Goal: Task Accomplishment & Management: Complete application form

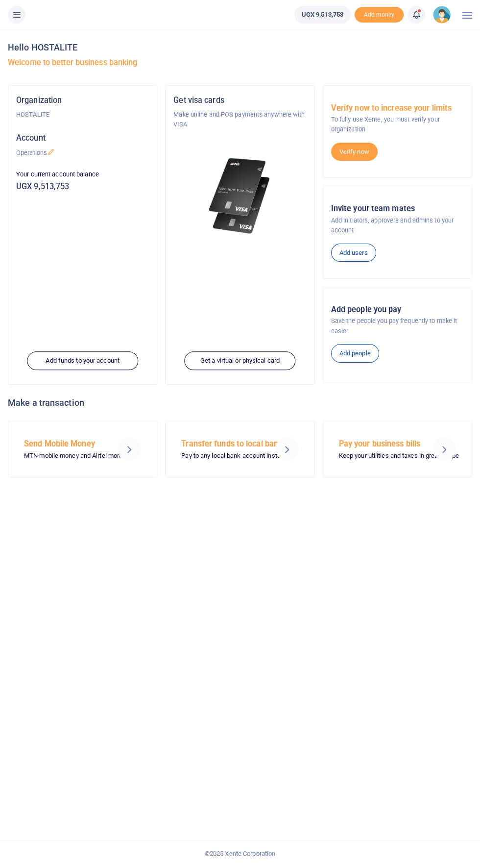
click at [18, 14] on icon at bounding box center [17, 14] width 10 height 11
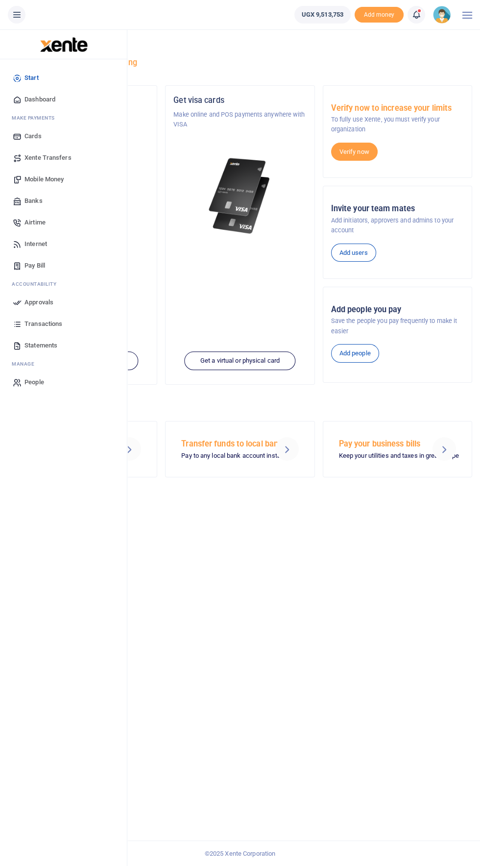
click at [35, 302] on span "Approvals" at bounding box center [39, 303] width 29 height 10
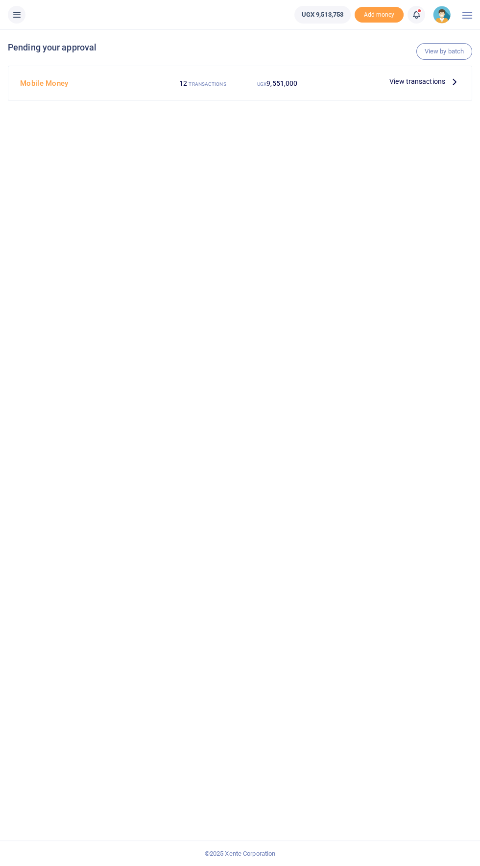
click at [458, 82] on icon at bounding box center [454, 81] width 11 height 11
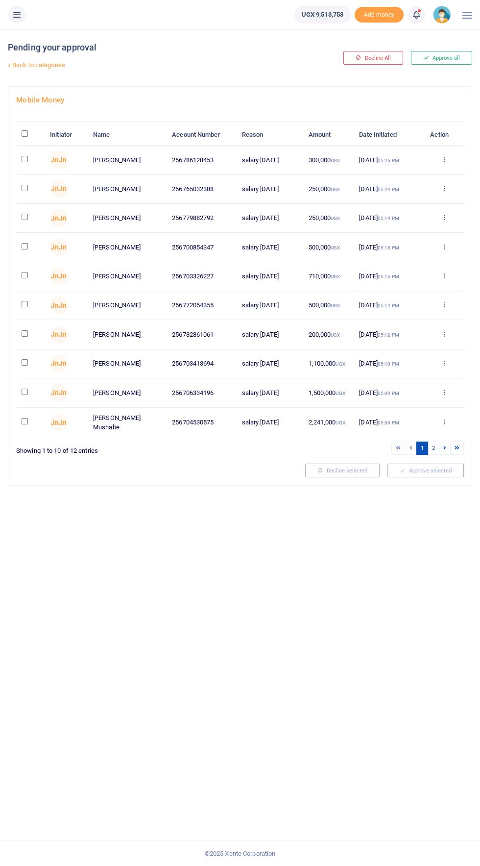
click at [22, 162] on input "checkbox" at bounding box center [25, 159] width 6 height 6
checkbox input "true"
click at [25, 189] on input "checkbox" at bounding box center [25, 188] width 6 height 6
checkbox input "true"
click at [24, 220] on input "checkbox" at bounding box center [25, 217] width 6 height 6
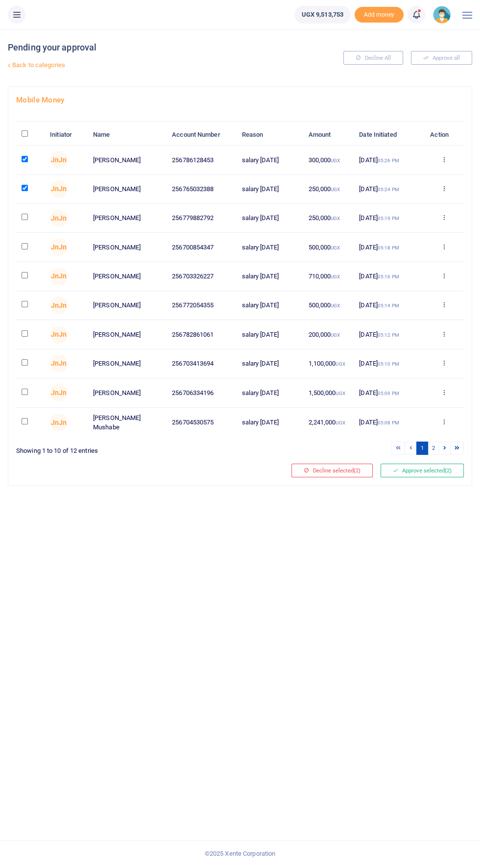
checkbox input "true"
click at [27, 249] on input "checkbox" at bounding box center [25, 246] width 6 height 6
checkbox input "true"
click at [24, 276] on input "checkbox" at bounding box center [25, 275] width 6 height 6
checkbox input "true"
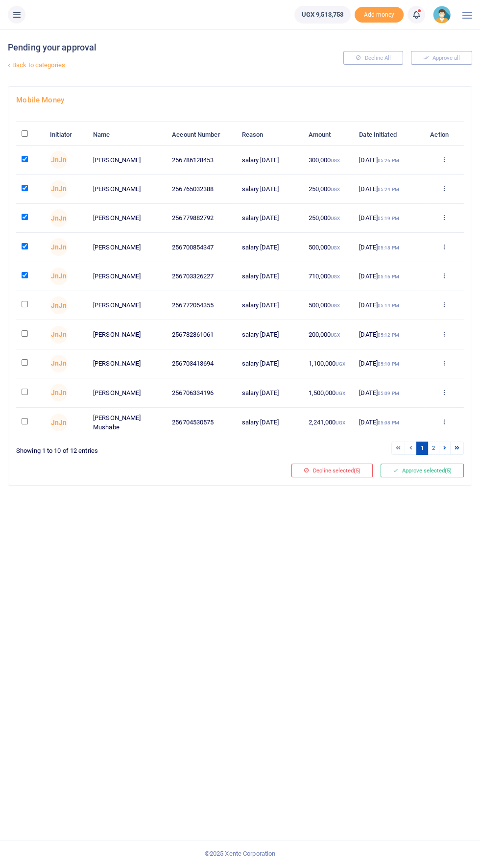
click at [25, 306] on input "checkbox" at bounding box center [25, 304] width 6 height 6
checkbox input "true"
click at [25, 334] on input "checkbox" at bounding box center [25, 333] width 6 height 6
checkbox input "true"
click at [22, 363] on input "checkbox" at bounding box center [25, 362] width 6 height 6
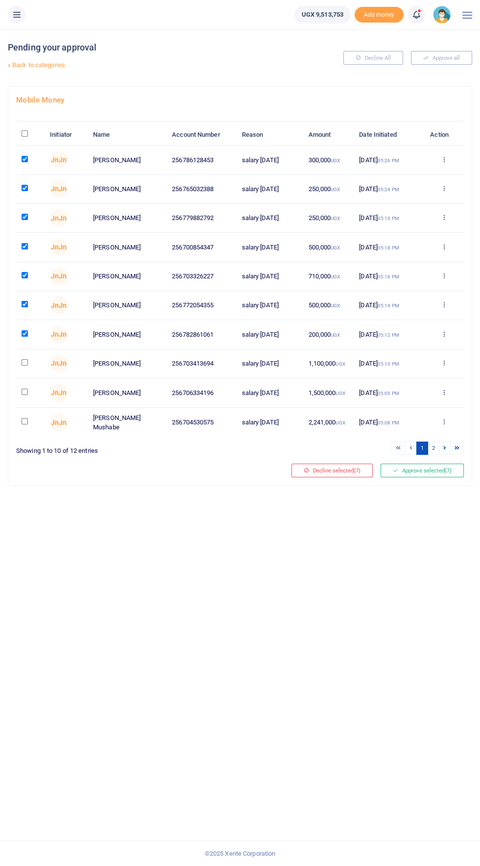
checkbox input "true"
click at [25, 392] on input "checkbox" at bounding box center [25, 392] width 6 height 6
checkbox input "true"
click at [25, 421] on input "checkbox" at bounding box center [25, 421] width 6 height 6
checkbox input "true"
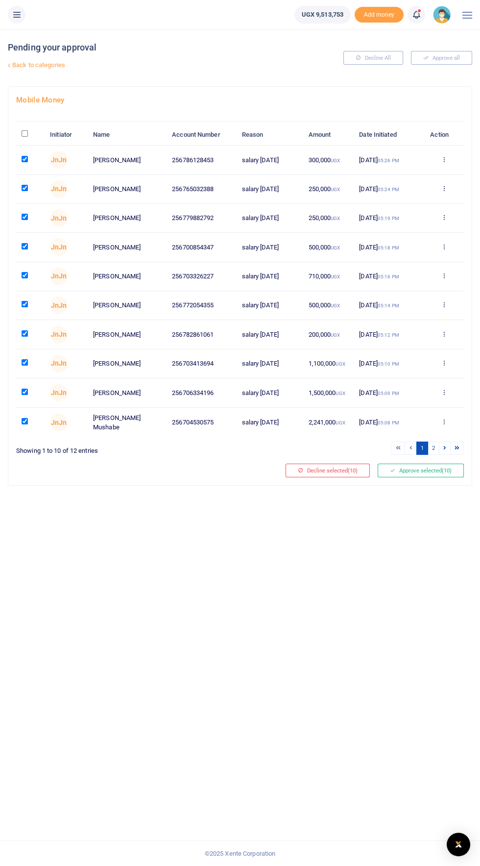
click at [25, 305] on input "checkbox" at bounding box center [25, 304] width 6 height 6
checkbox input "false"
click at [461, 450] on link at bounding box center [457, 448] width 14 height 13
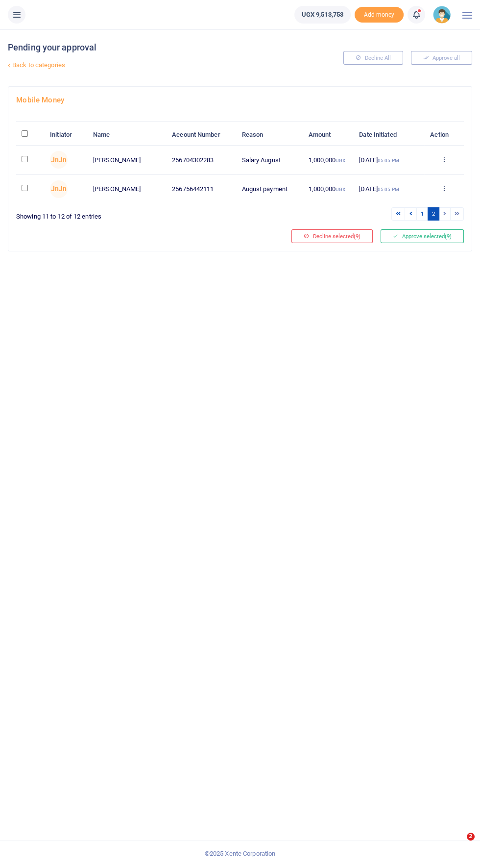
click at [25, 188] on input "checkbox" at bounding box center [25, 188] width 6 height 6
checkbox input "false"
click at [394, 220] on link at bounding box center [399, 213] width 14 height 13
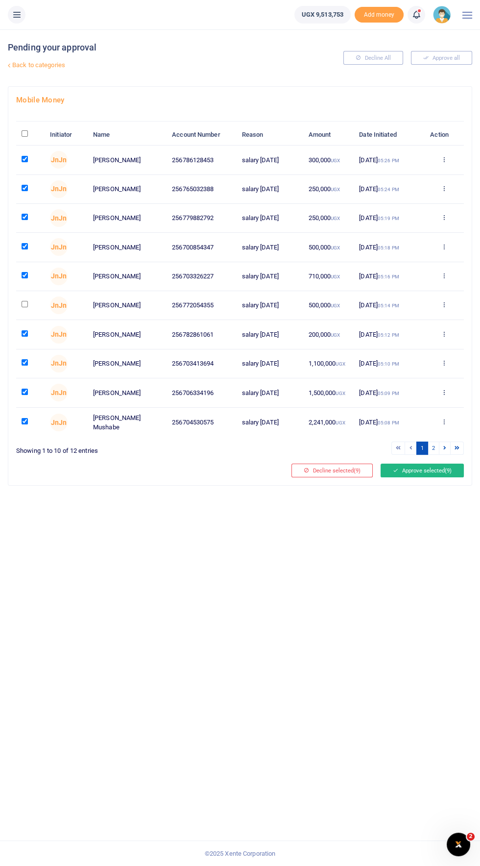
click at [428, 473] on button "Approve selected (9)" at bounding box center [422, 471] width 83 height 14
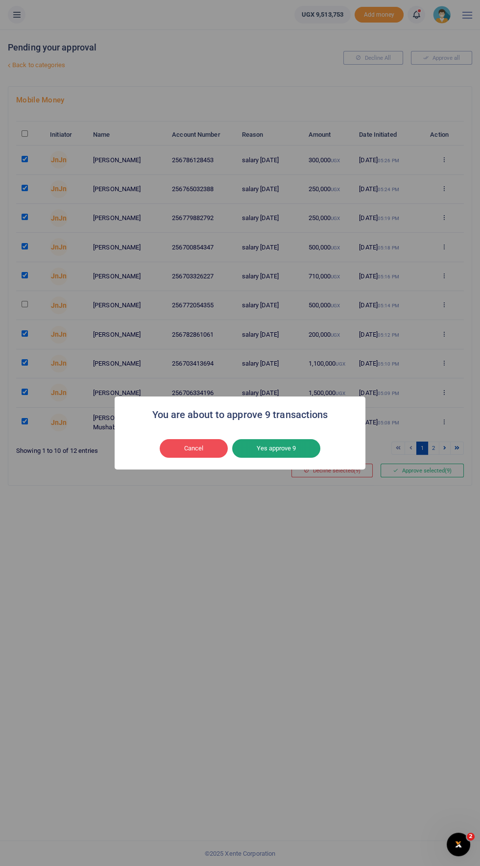
click at [295, 451] on button "Yes approve 9" at bounding box center [276, 448] width 88 height 19
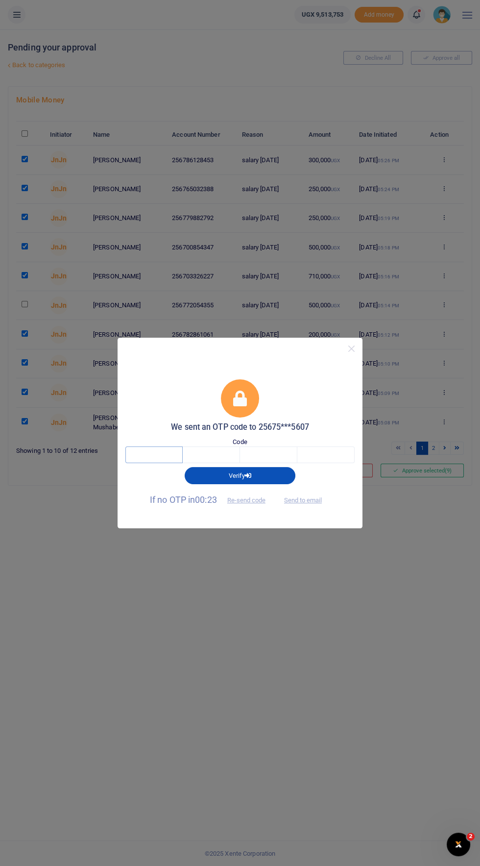
click at [169, 456] on input "text" at bounding box center [153, 455] width 57 height 17
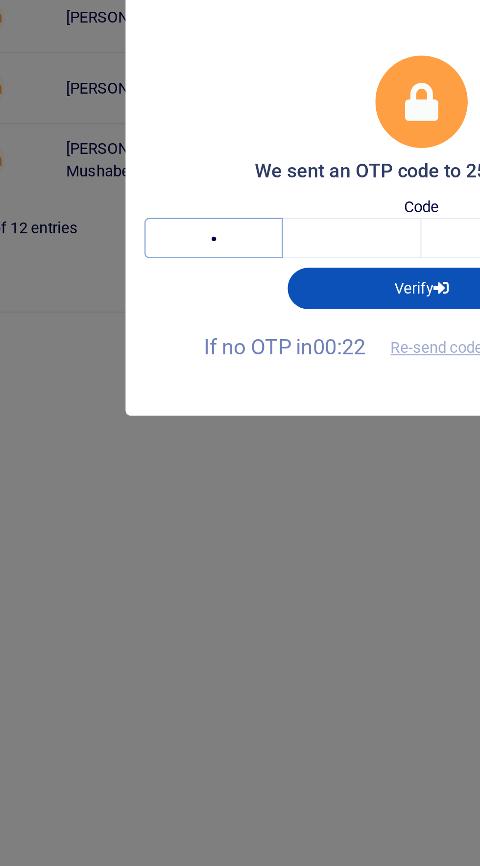
type input "3"
type input "1"
type input "3"
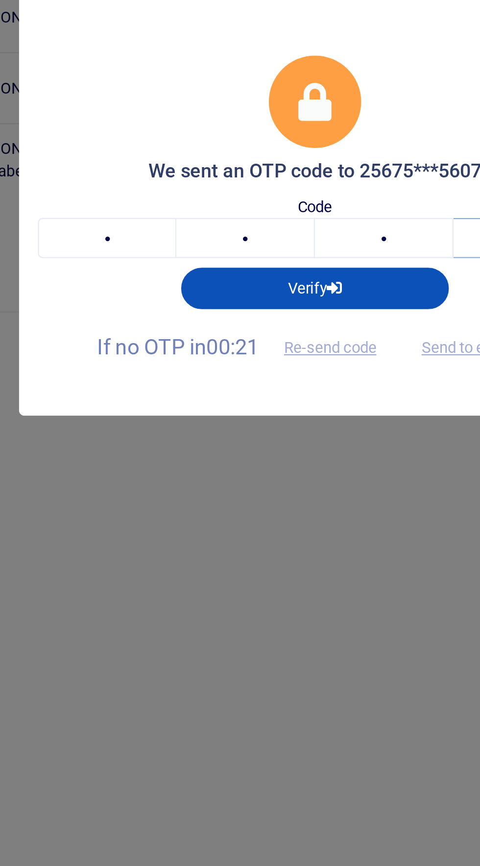
type input "1"
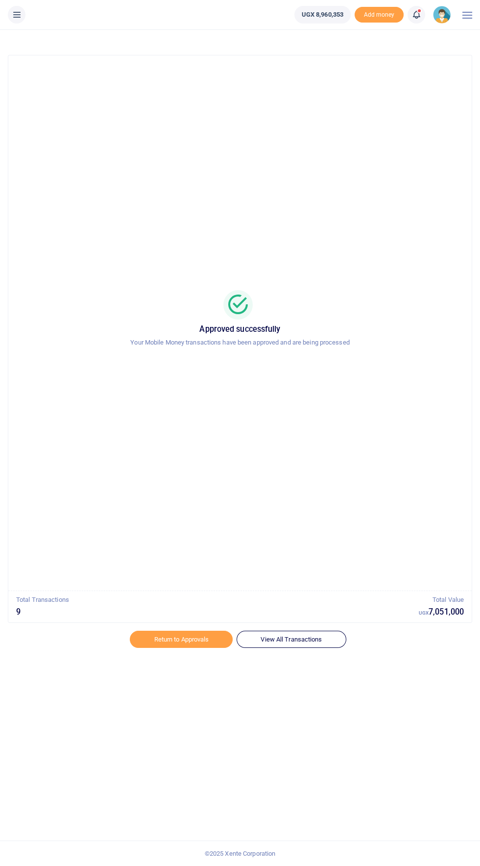
click at [21, 14] on icon at bounding box center [17, 14] width 10 height 11
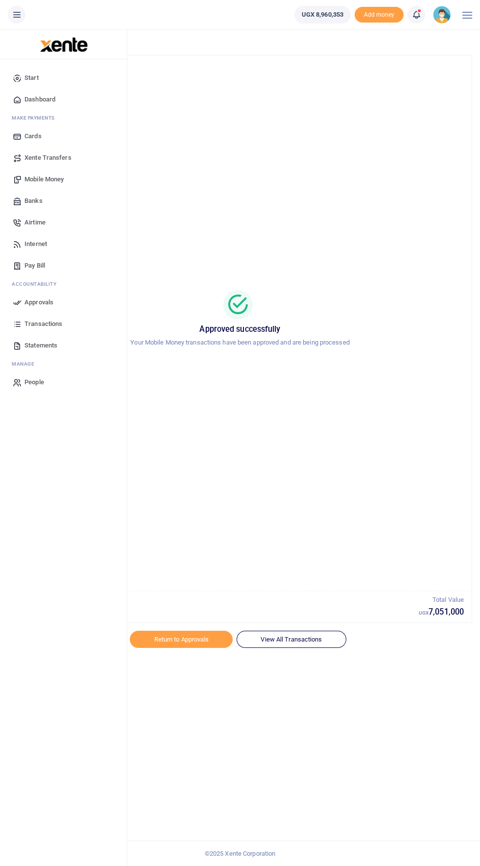
click at [32, 324] on span "Transactions" at bounding box center [44, 324] width 38 height 10
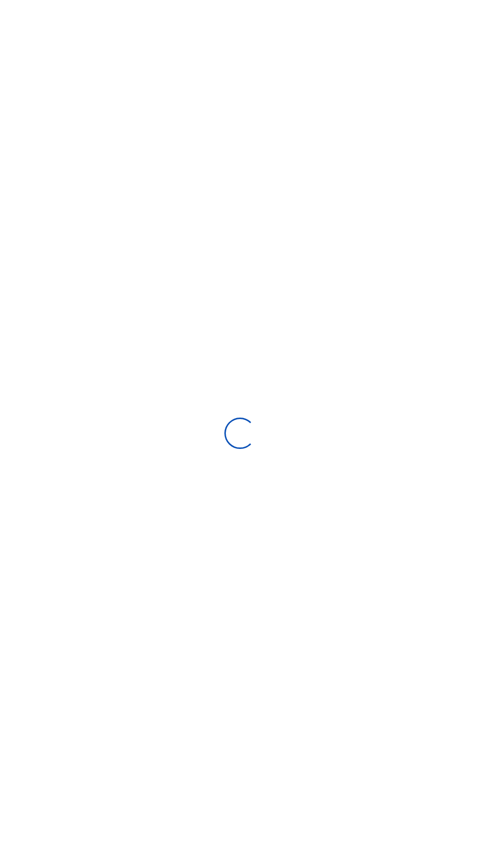
select select
type input "07/27/2025 - 08/25/2025"
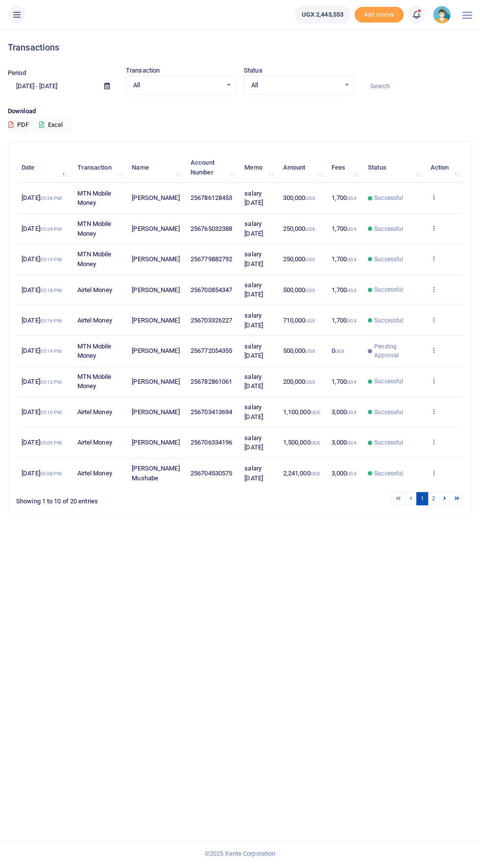
click at [21, 20] on button at bounding box center [17, 15] width 18 height 18
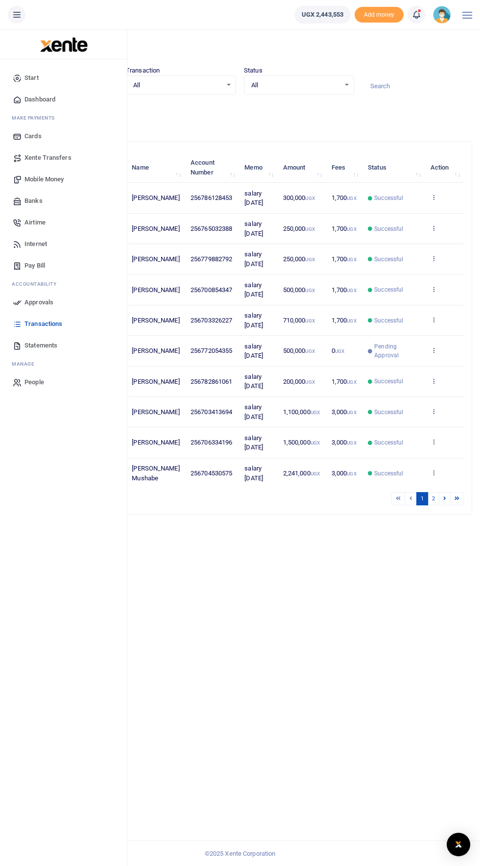
click at [29, 301] on span "Approvals" at bounding box center [39, 303] width 29 height 10
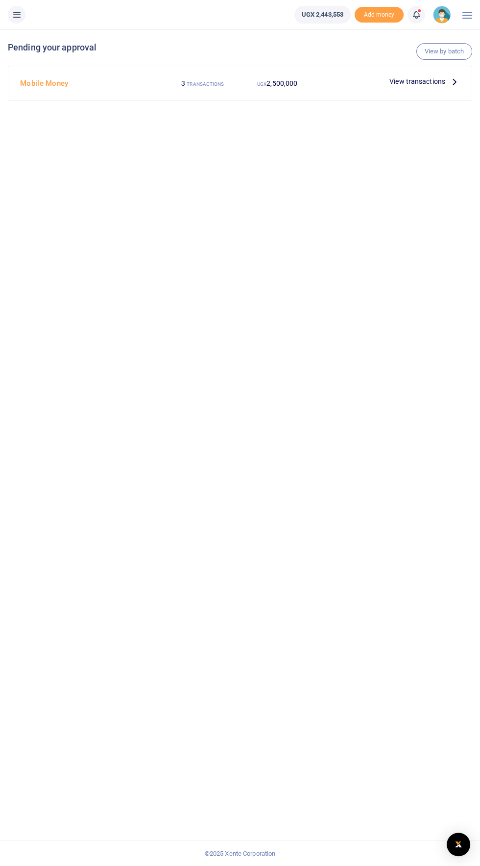
click at [455, 81] on icon at bounding box center [454, 81] width 11 height 11
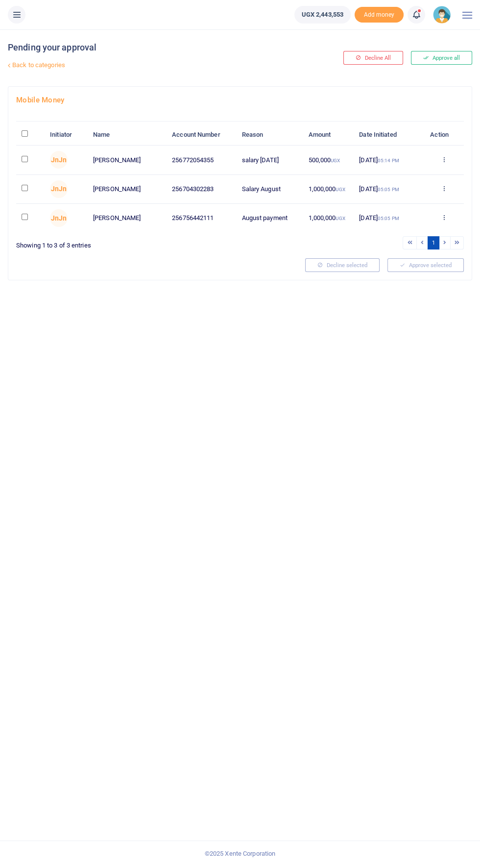
click at [25, 217] on input "checkbox" at bounding box center [25, 217] width 6 height 6
checkbox input "true"
click at [442, 269] on button "Approve selected (1)" at bounding box center [422, 265] width 83 height 14
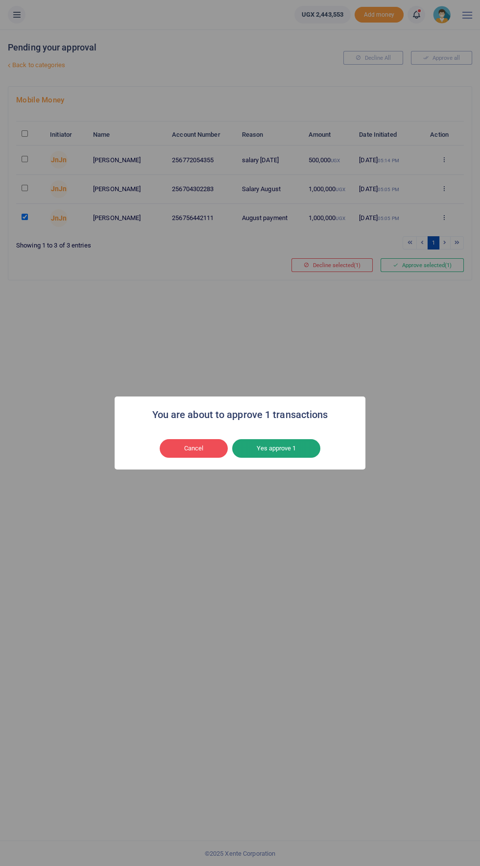
click at [300, 453] on button "Yes approve 1" at bounding box center [276, 448] width 88 height 19
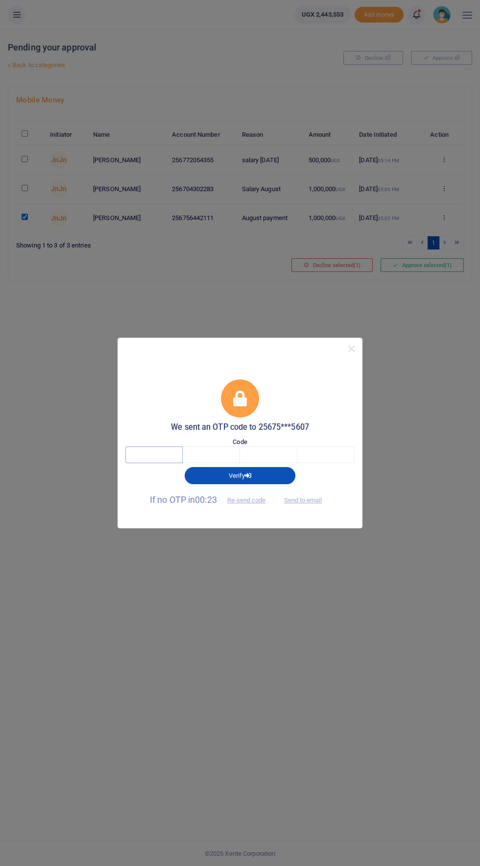
click at [161, 459] on input "text" at bounding box center [153, 455] width 57 height 17
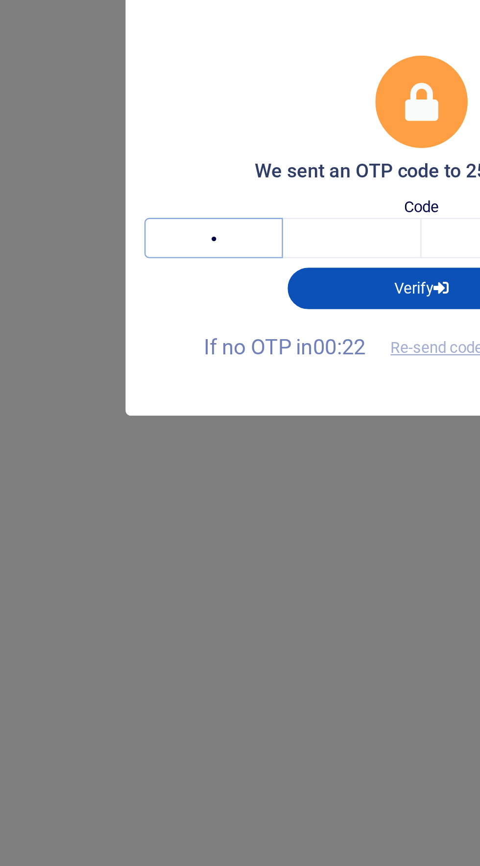
type input "9"
type input "4"
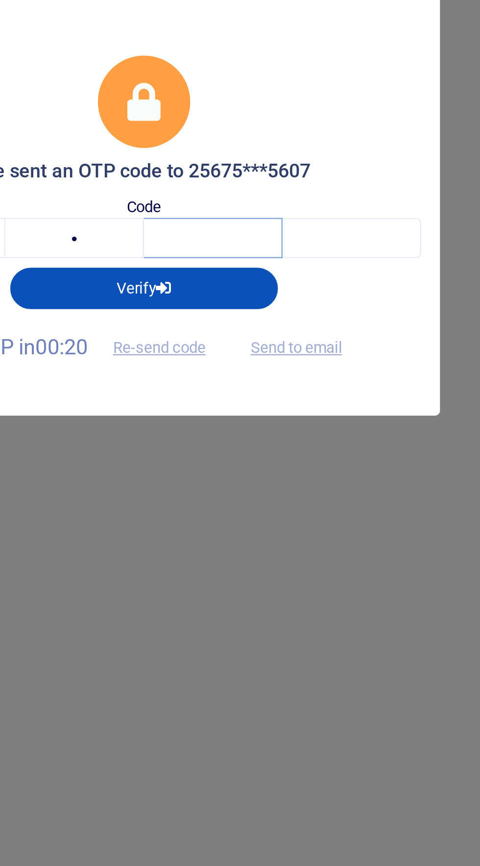
type input "6"
type input "1"
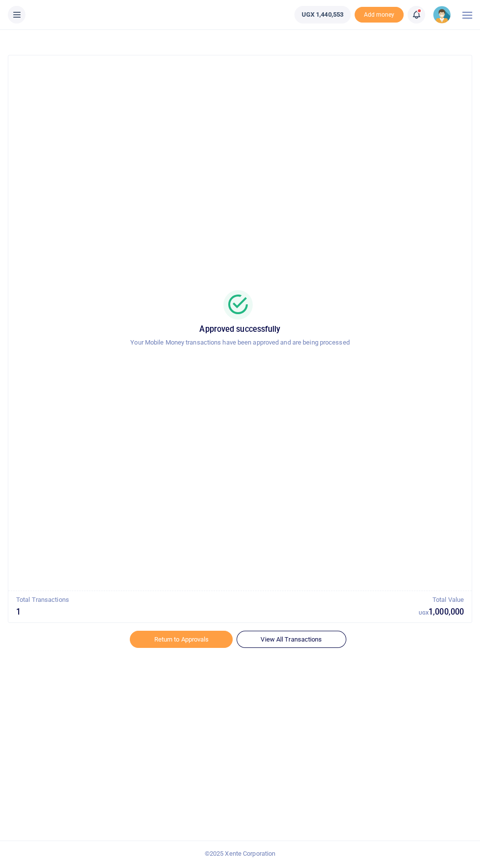
click at [17, 16] on icon at bounding box center [17, 14] width 10 height 11
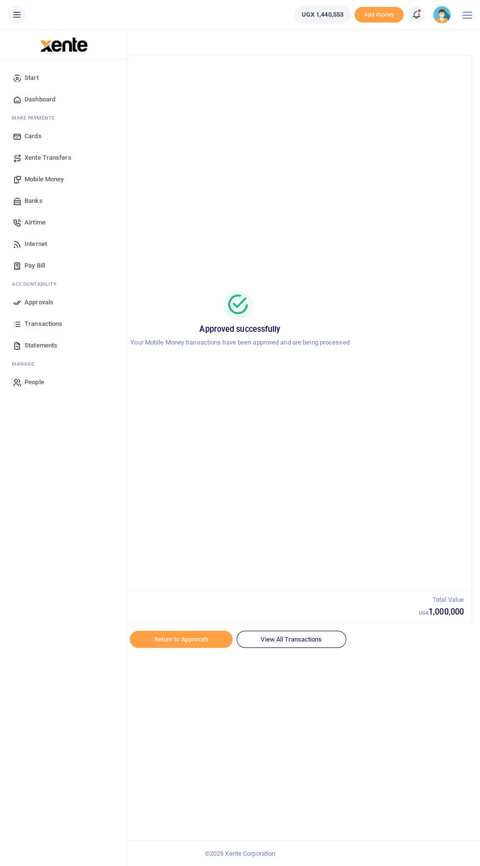
click at [28, 304] on span "Approvals" at bounding box center [39, 303] width 29 height 10
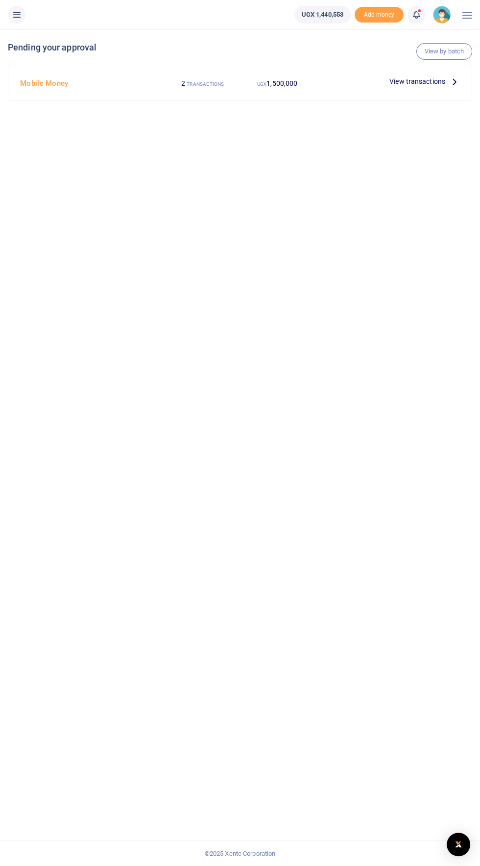
click at [455, 84] on icon at bounding box center [454, 81] width 11 height 11
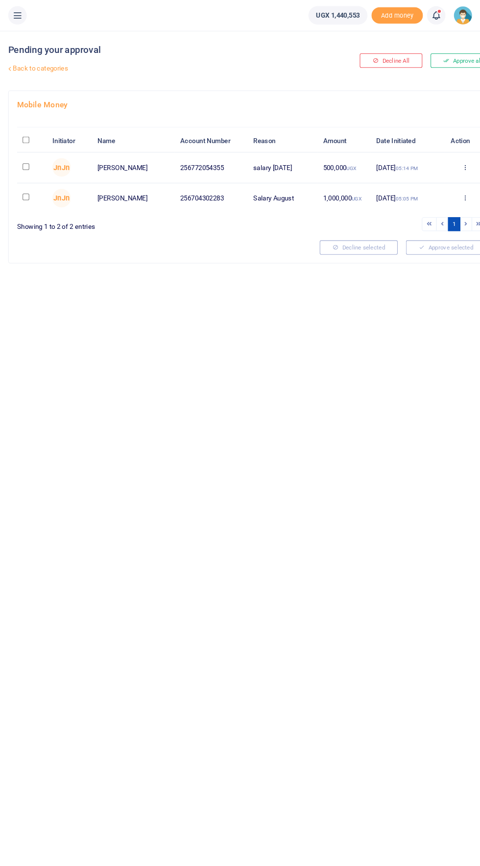
click at [25, 188] on input "checkbox" at bounding box center [25, 188] width 6 height 6
checkbox input "true"
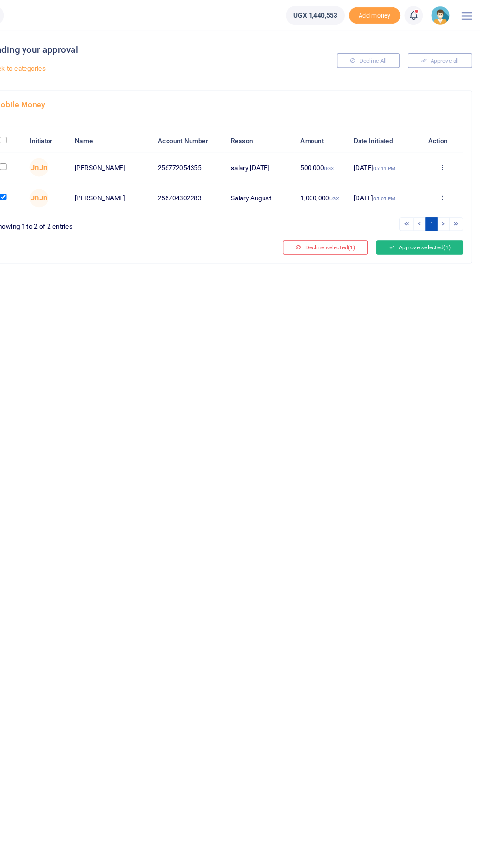
click at [432, 241] on button "Approve selected (1)" at bounding box center [422, 236] width 83 height 14
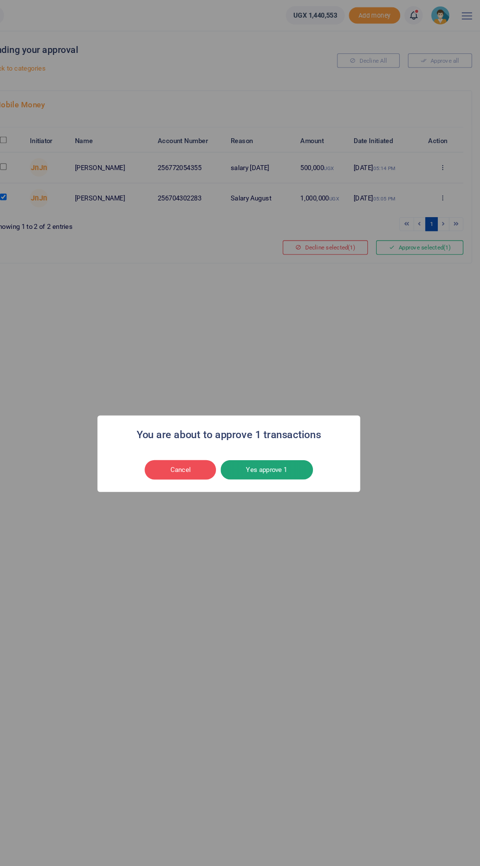
click at [310, 443] on button "Yes approve 1" at bounding box center [276, 448] width 88 height 19
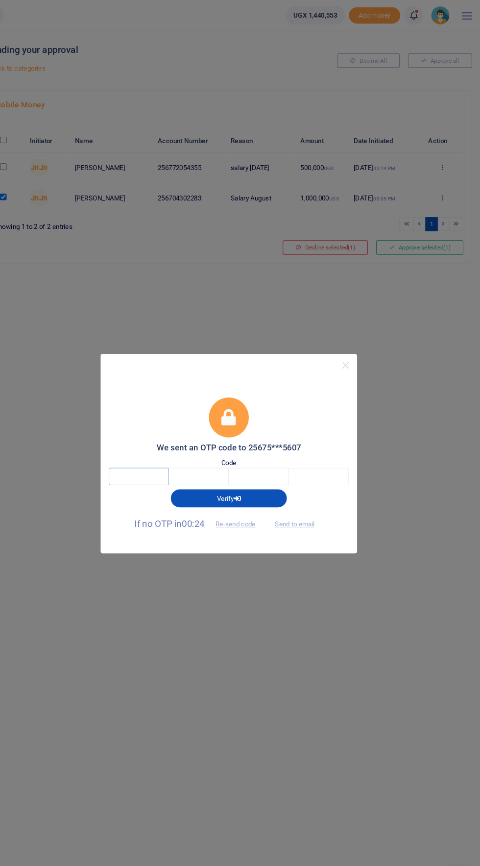
click at [157, 457] on input "text" at bounding box center [153, 455] width 57 height 17
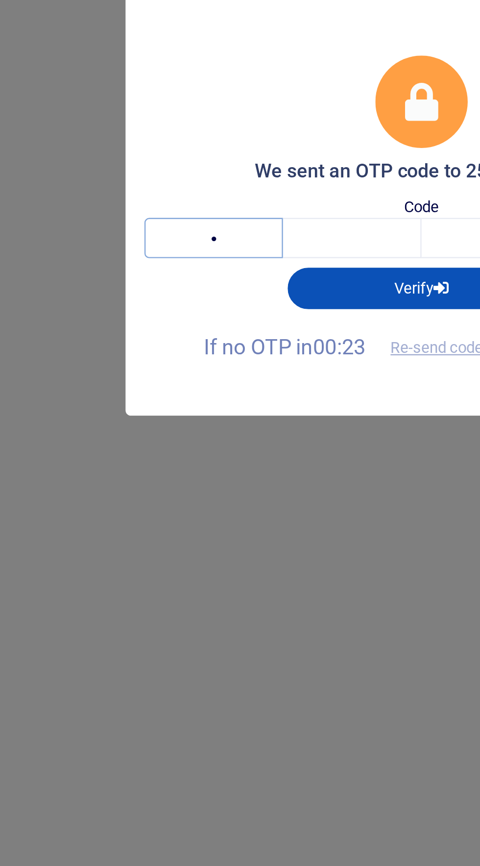
type input "2"
type input "9"
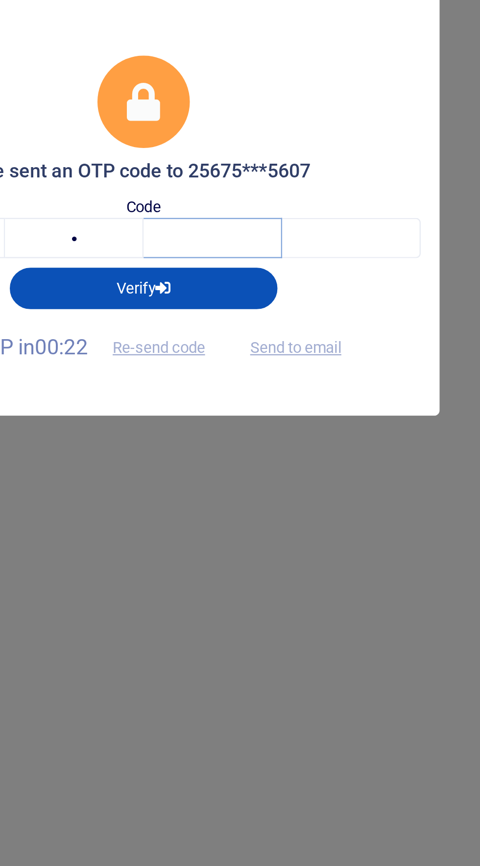
type input "5"
type input "0"
